Goal: Task Accomplishment & Management: Manage account settings

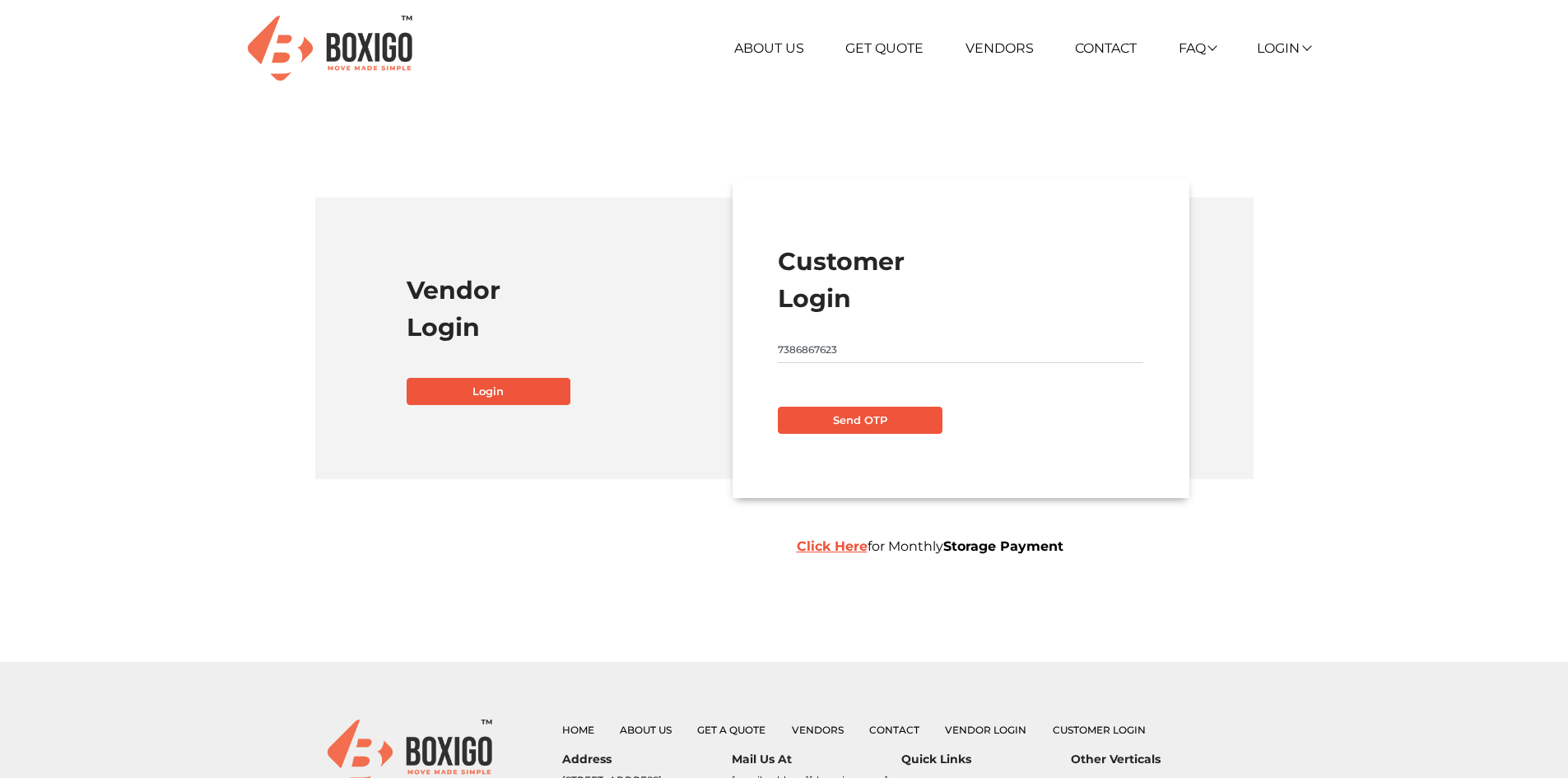
type input "7386867623"
click at [865, 418] on button "Send OTP" at bounding box center [860, 420] width 164 height 28
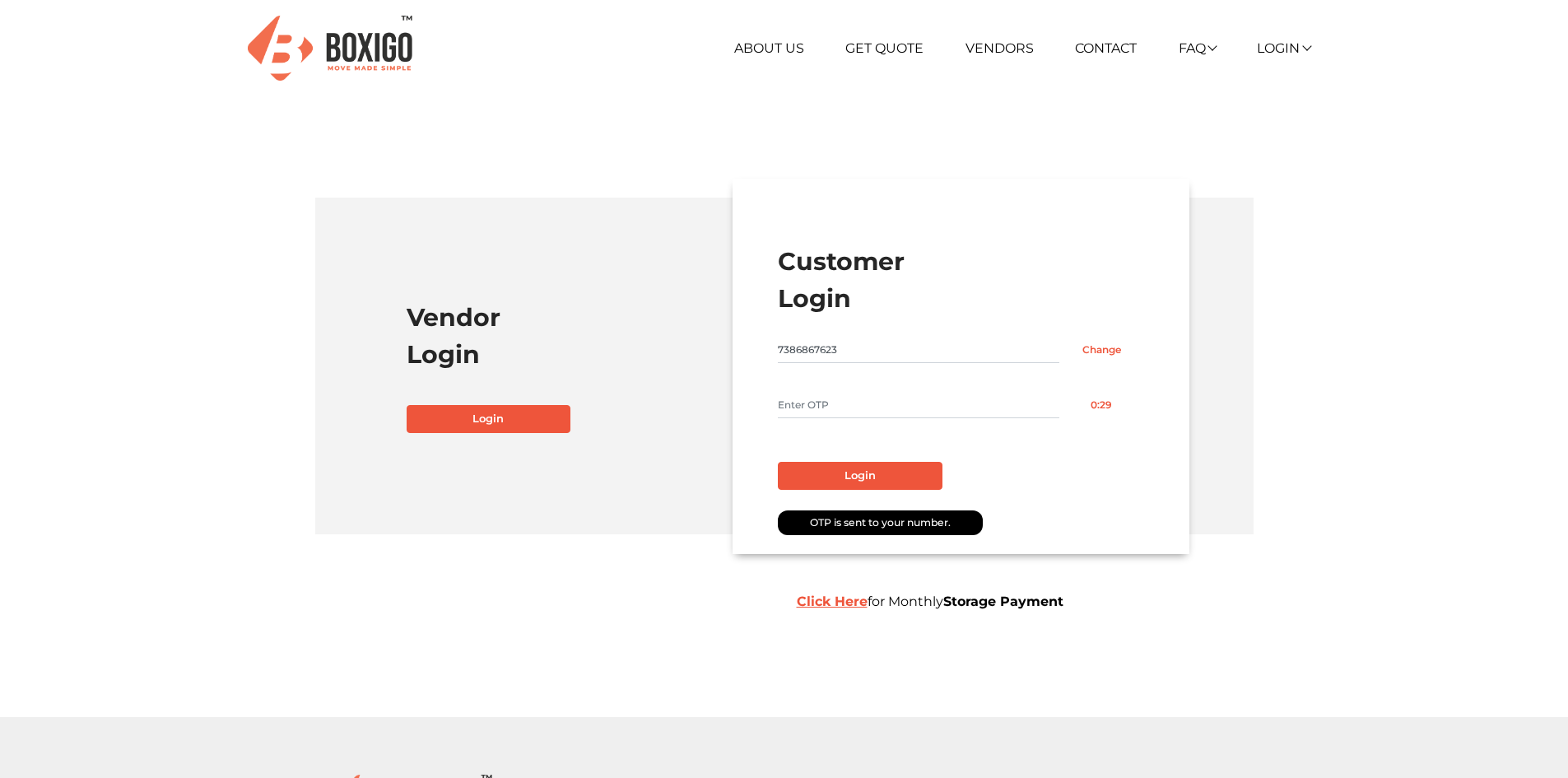
click at [871, 407] on input "text" at bounding box center [919, 404] width 281 height 26
click at [870, 407] on input "text" at bounding box center [919, 404] width 281 height 26
type input "3350"
click at [843, 480] on button "Login" at bounding box center [860, 475] width 164 height 28
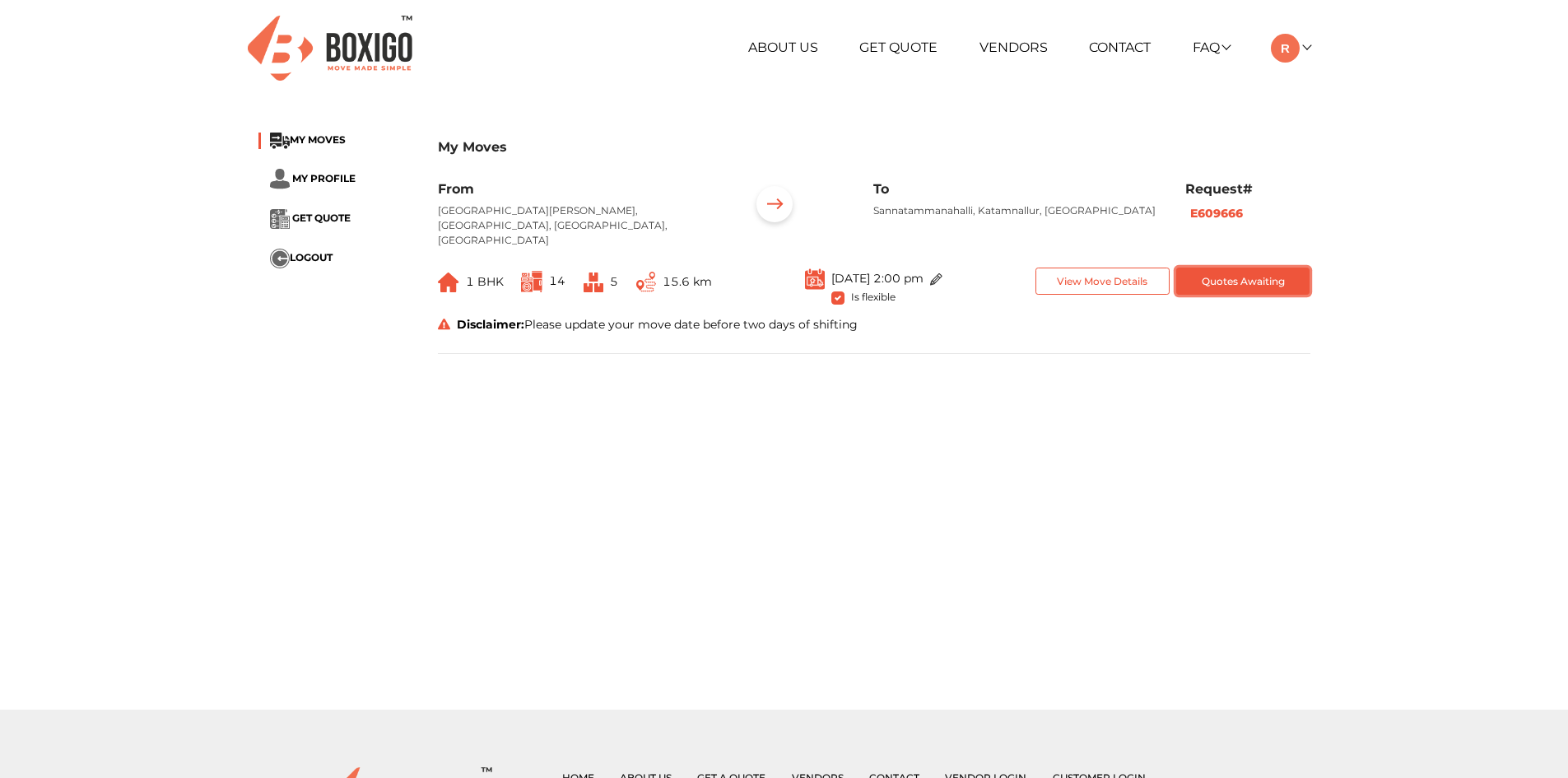
click at [1258, 268] on button "Quotes Awaiting" at bounding box center [1243, 281] width 134 height 27
click at [1303, 42] on link at bounding box center [1291, 47] width 39 height 15
click at [1330, 158] on button "LOGOUT" at bounding box center [1337, 164] width 131 height 31
